Goal: Transaction & Acquisition: Purchase product/service

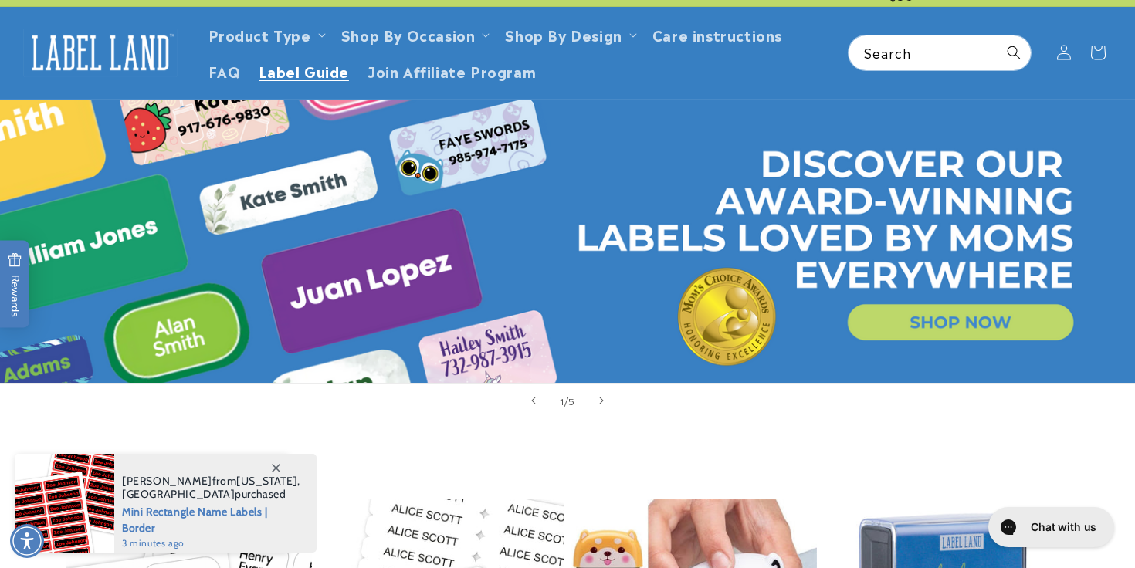
scroll to position [32, 0]
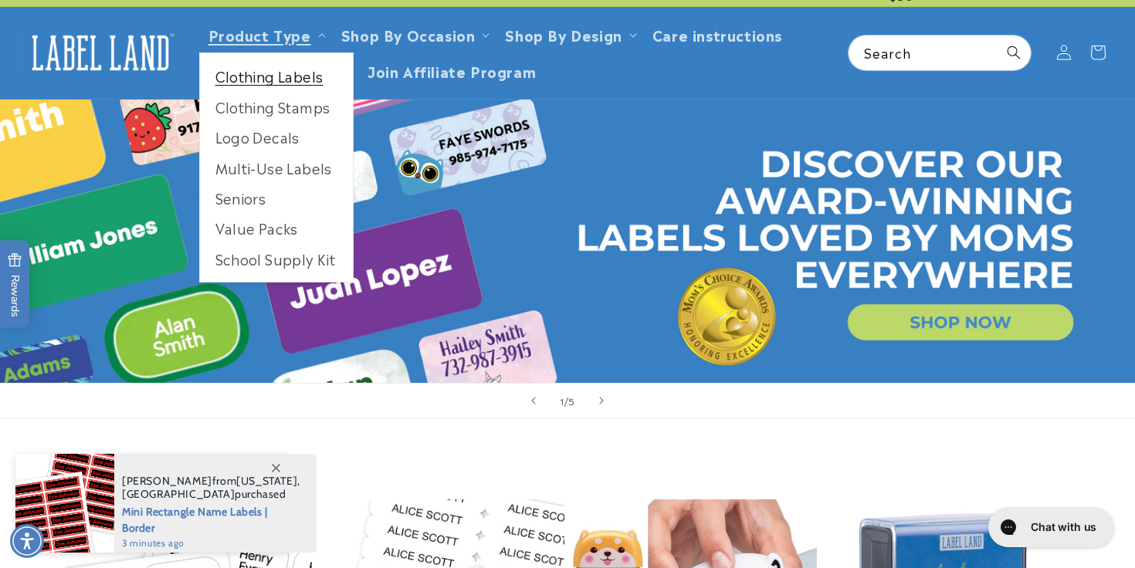
click at [278, 83] on link "Clothing Labels" at bounding box center [276, 76] width 153 height 30
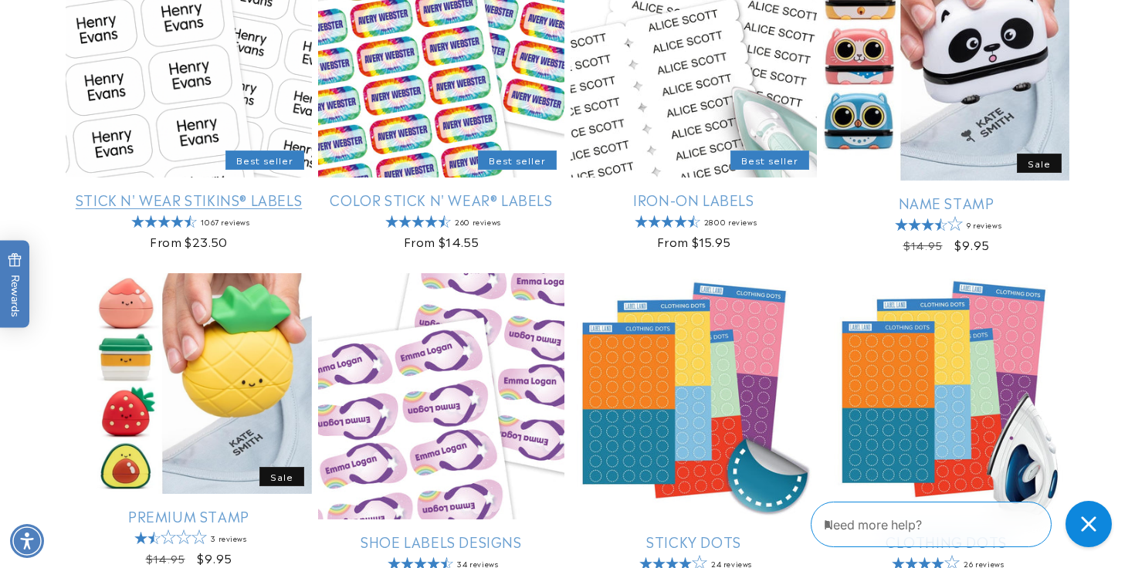
scroll to position [361, 0]
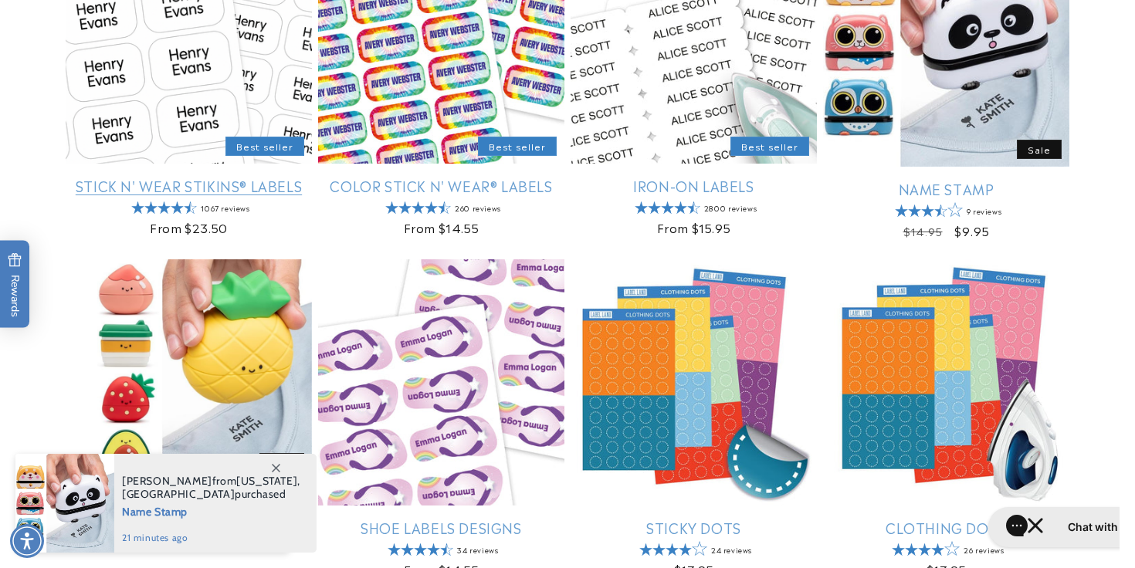
click at [262, 177] on link "Stick N' Wear Stikins® Labels" at bounding box center [189, 186] width 246 height 18
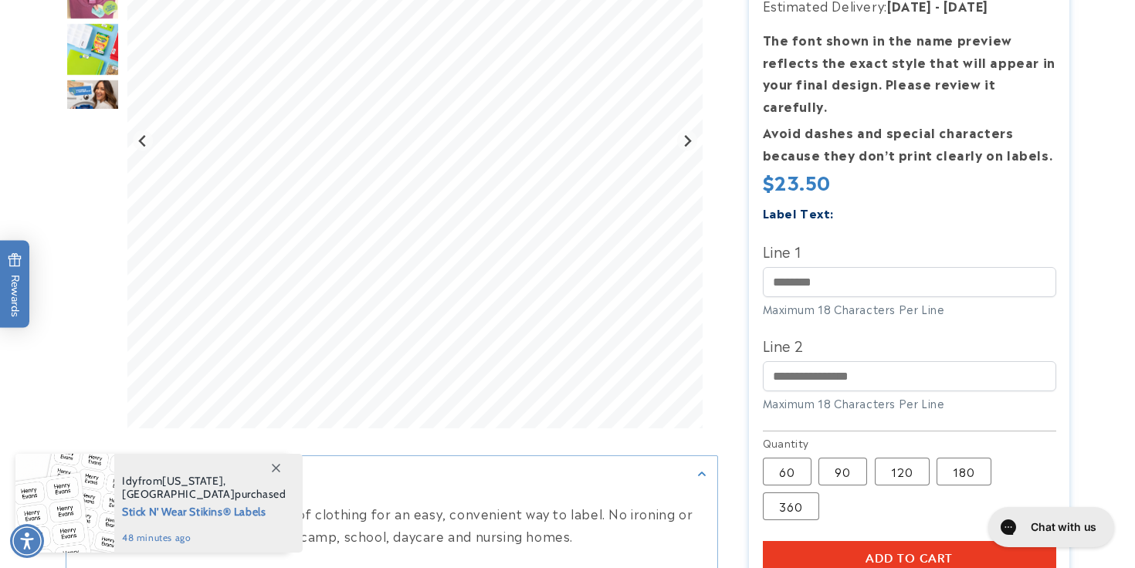
scroll to position [307, 0]
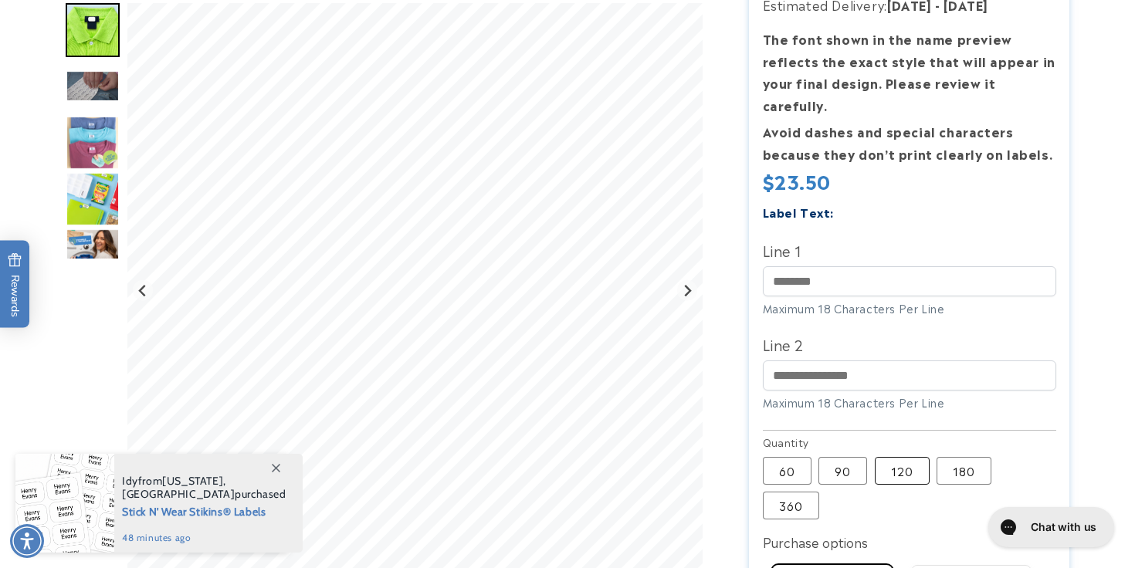
click at [912, 458] on label "120 Variant sold out or unavailable" at bounding box center [902, 471] width 55 height 28
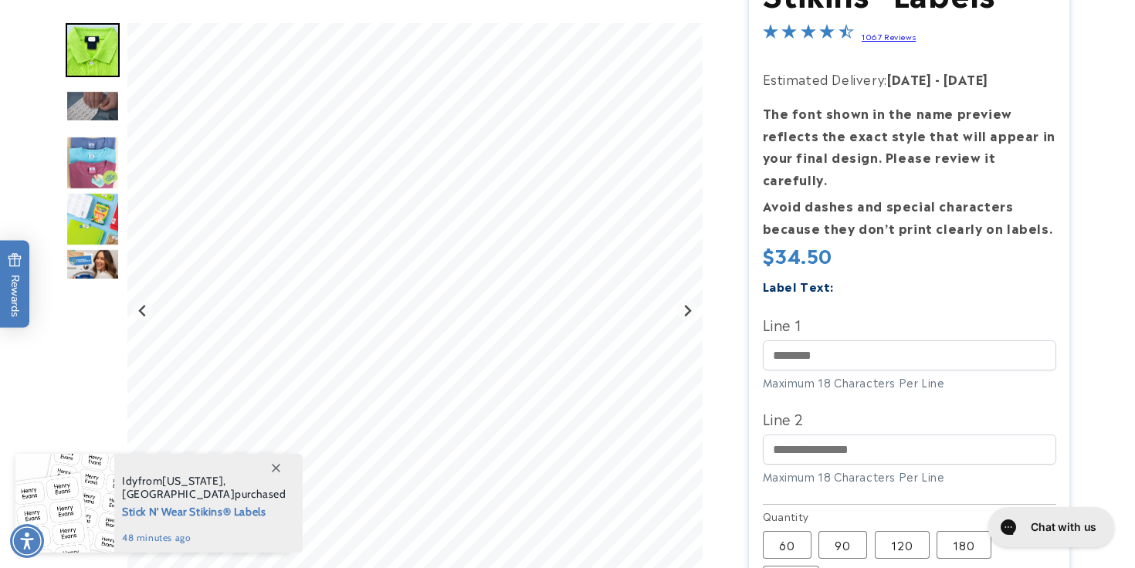
scroll to position [234, 0]
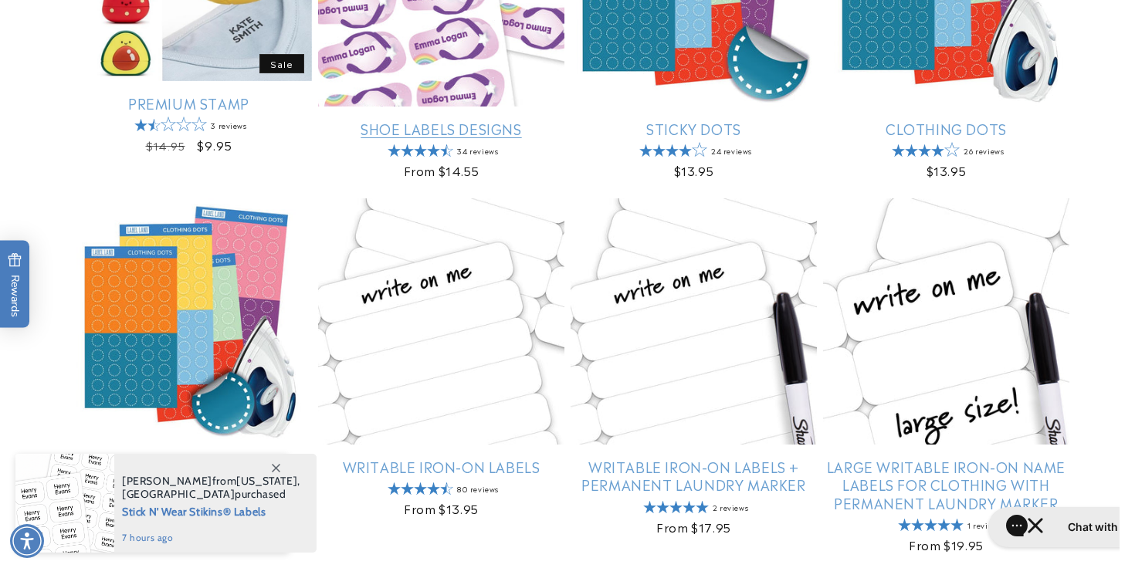
scroll to position [832, 0]
